Goal: Obtain resource: Download file/media

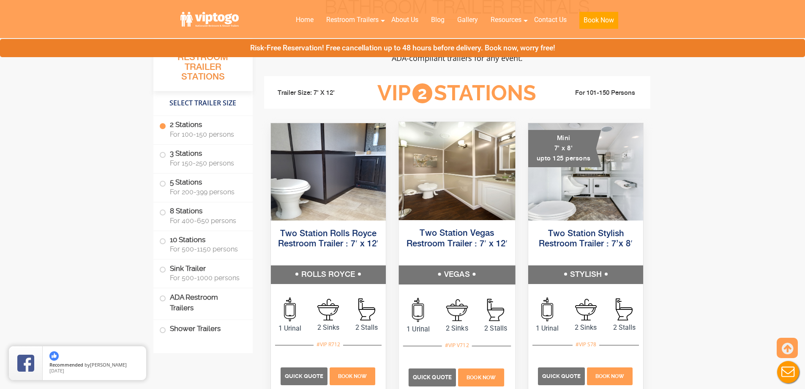
scroll to position [338, 0]
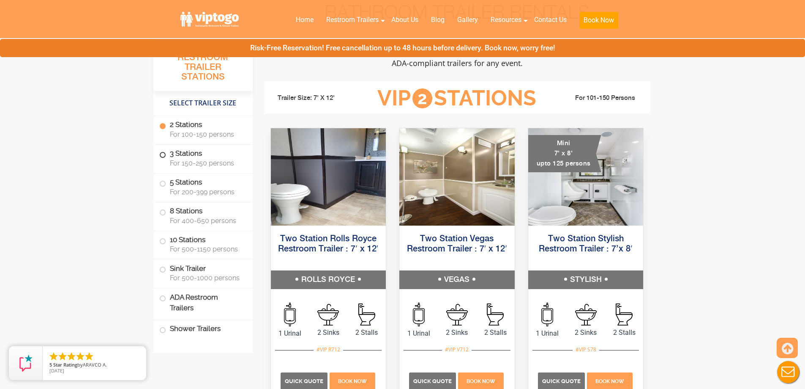
click at [163, 154] on span at bounding box center [162, 154] width 3 height 3
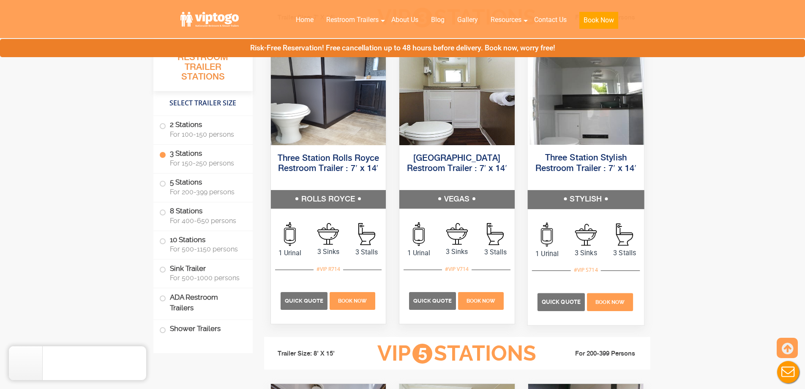
scroll to position [944, 0]
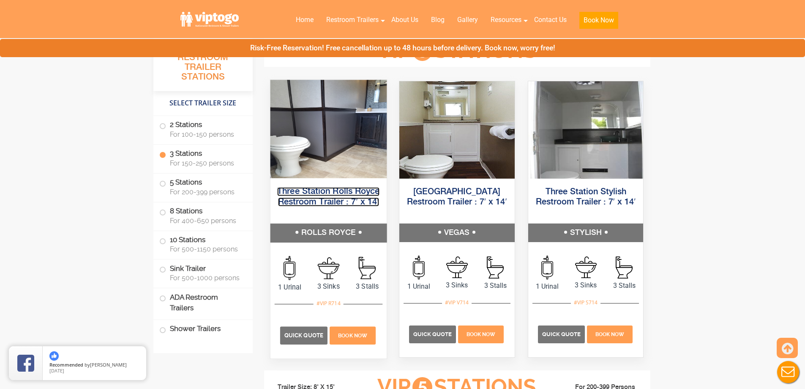
click at [328, 193] on link "Three Station Rolls Royce Restroom Trailer : 7′ x 14′" at bounding box center [328, 196] width 102 height 19
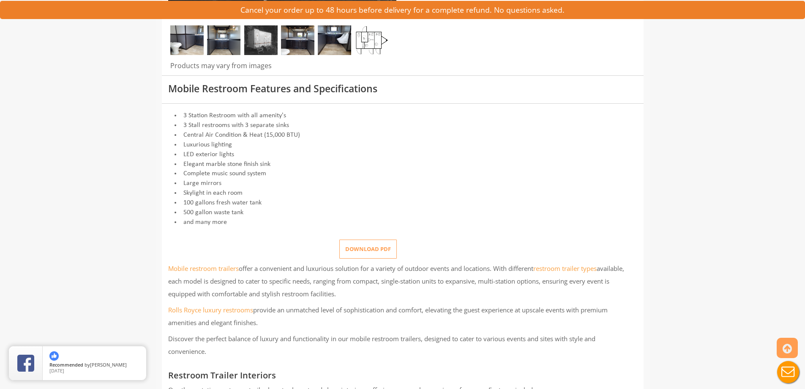
scroll to position [296, 0]
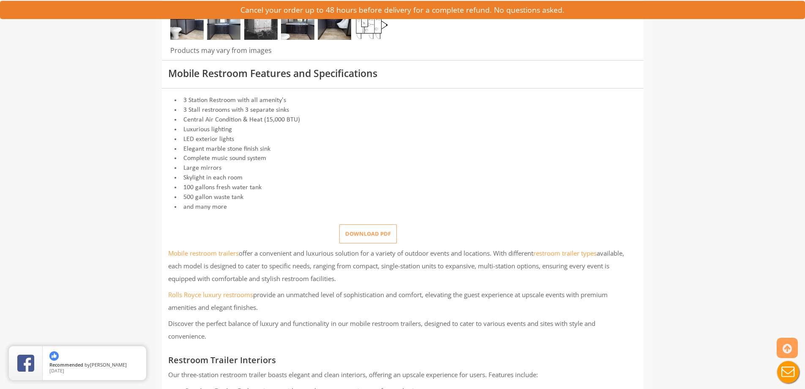
click at [376, 234] on button "Download pdf" at bounding box center [369, 233] width 58 height 19
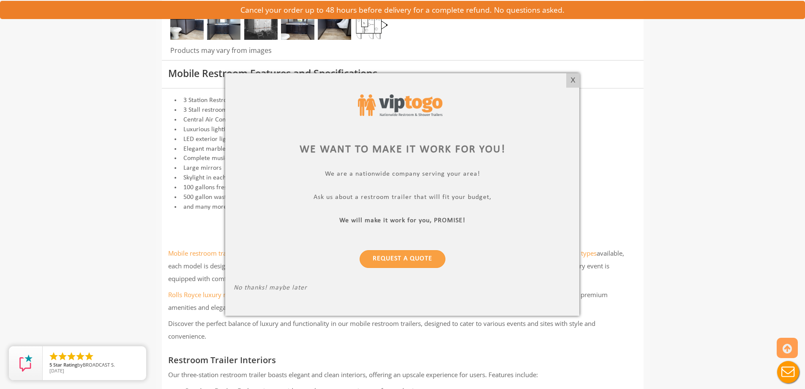
drag, startPoint x: 570, startPoint y: 78, endPoint x: 575, endPoint y: 63, distance: 16.7
click at [570, 77] on div "X" at bounding box center [573, 80] width 13 height 14
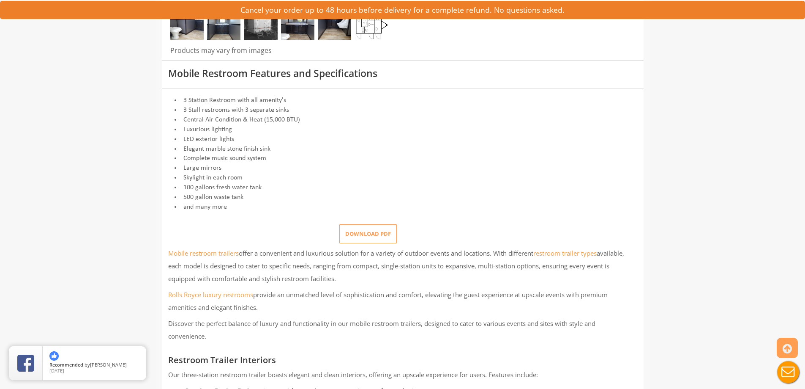
click at [364, 232] on button "Download pdf" at bounding box center [369, 233] width 58 height 19
click at [368, 233] on button "Download pdf" at bounding box center [369, 233] width 58 height 19
